Goal: Task Accomplishment & Management: Manage account settings

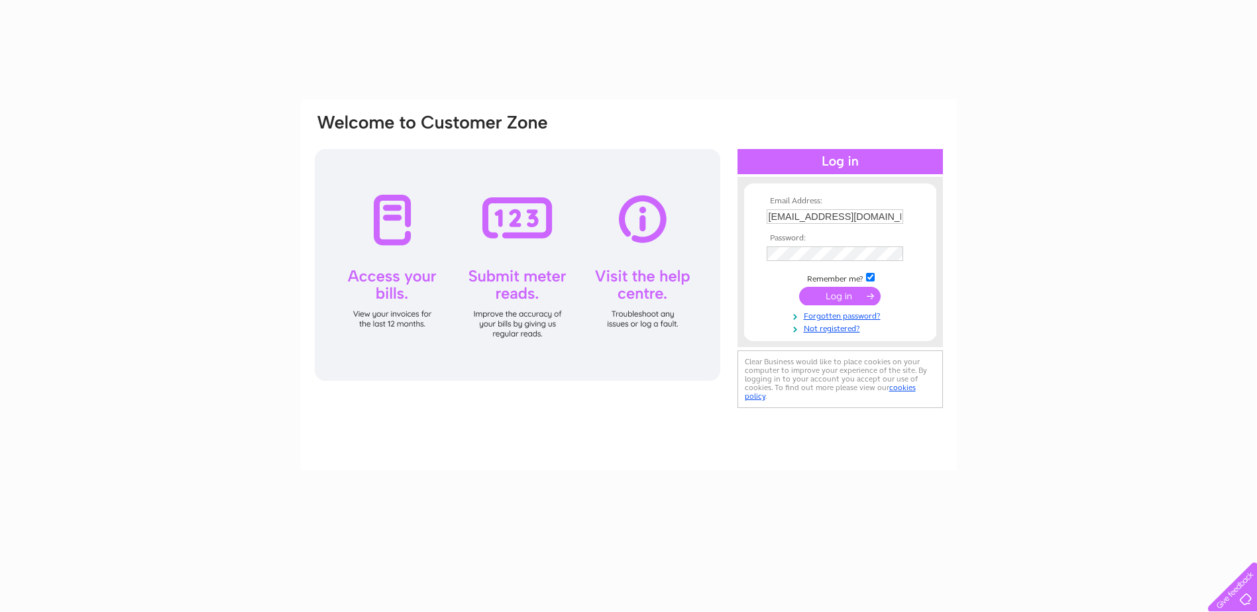
click at [847, 293] on input "submit" at bounding box center [839, 296] width 81 height 19
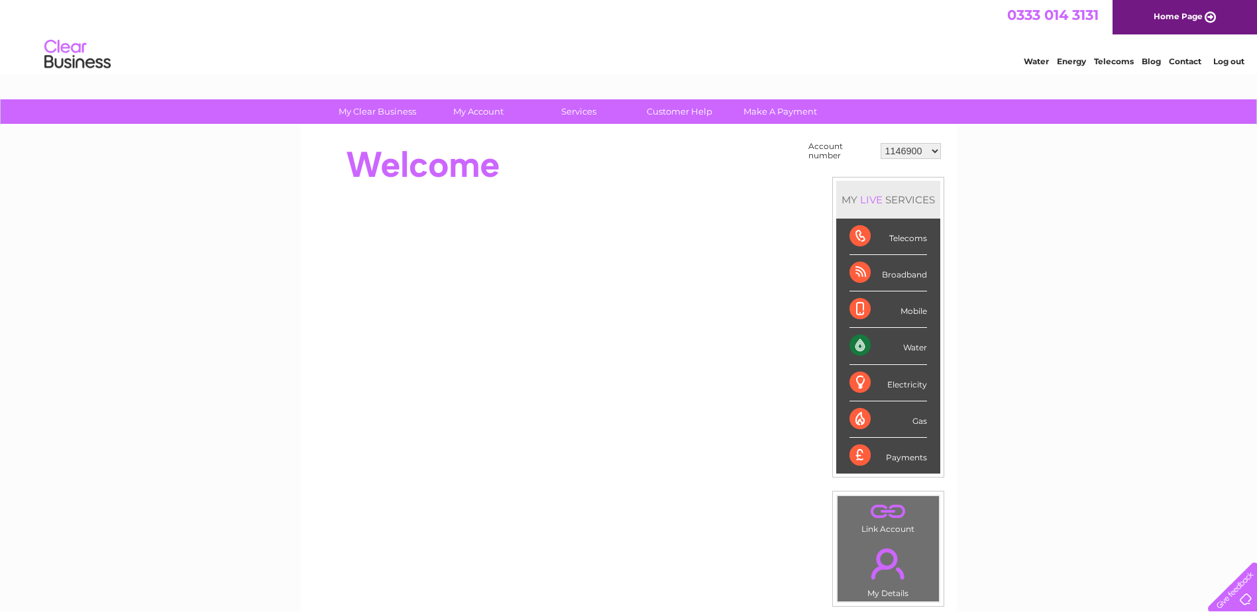
click at [908, 149] on select "1146900 30318991 30318992 30318996 30318997" at bounding box center [910, 151] width 60 height 16
click at [919, 156] on select "1146900 30318991 30318992 30318996 30318997" at bounding box center [910, 151] width 60 height 16
click at [890, 151] on select "1146900 30318991 30318992 30318996 30318997" at bounding box center [910, 151] width 60 height 16
select select "30318991"
click at [880, 143] on select "1146900 30318991 30318992 30318996 30318997" at bounding box center [910, 151] width 60 height 16
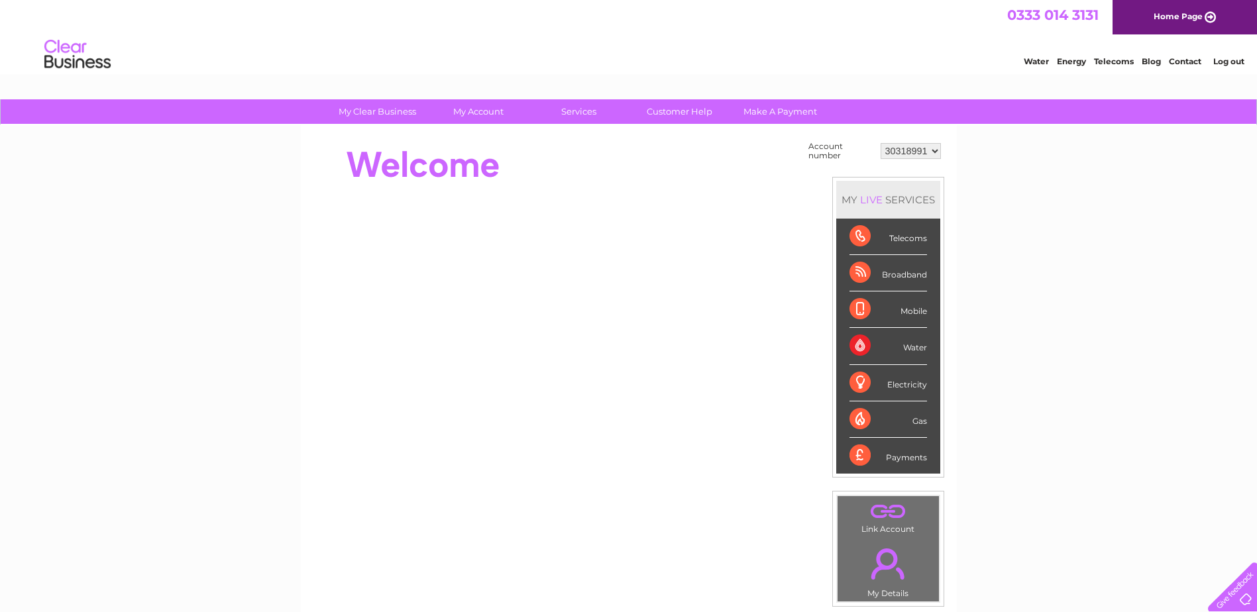
click at [902, 148] on select "1146900 30318991 30318992 30318996 30318997" at bounding box center [910, 151] width 60 height 16
